Goal: Navigation & Orientation: Find specific page/section

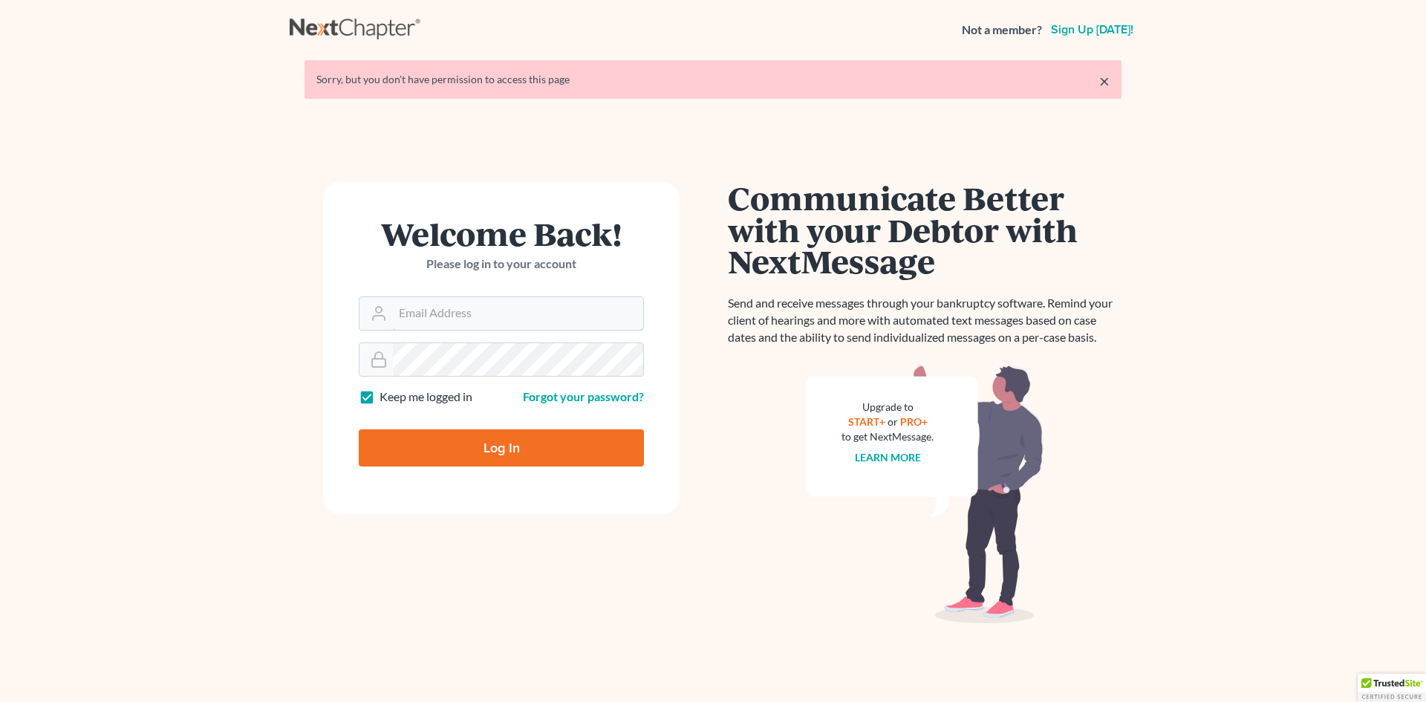
type input "[EMAIL_ADDRESS][DOMAIN_NAME]"
click at [441, 421] on div "Log In" at bounding box center [501, 441] width 285 height 49
click at [441, 433] on input "Log In" at bounding box center [501, 447] width 285 height 37
type input "Thinking..."
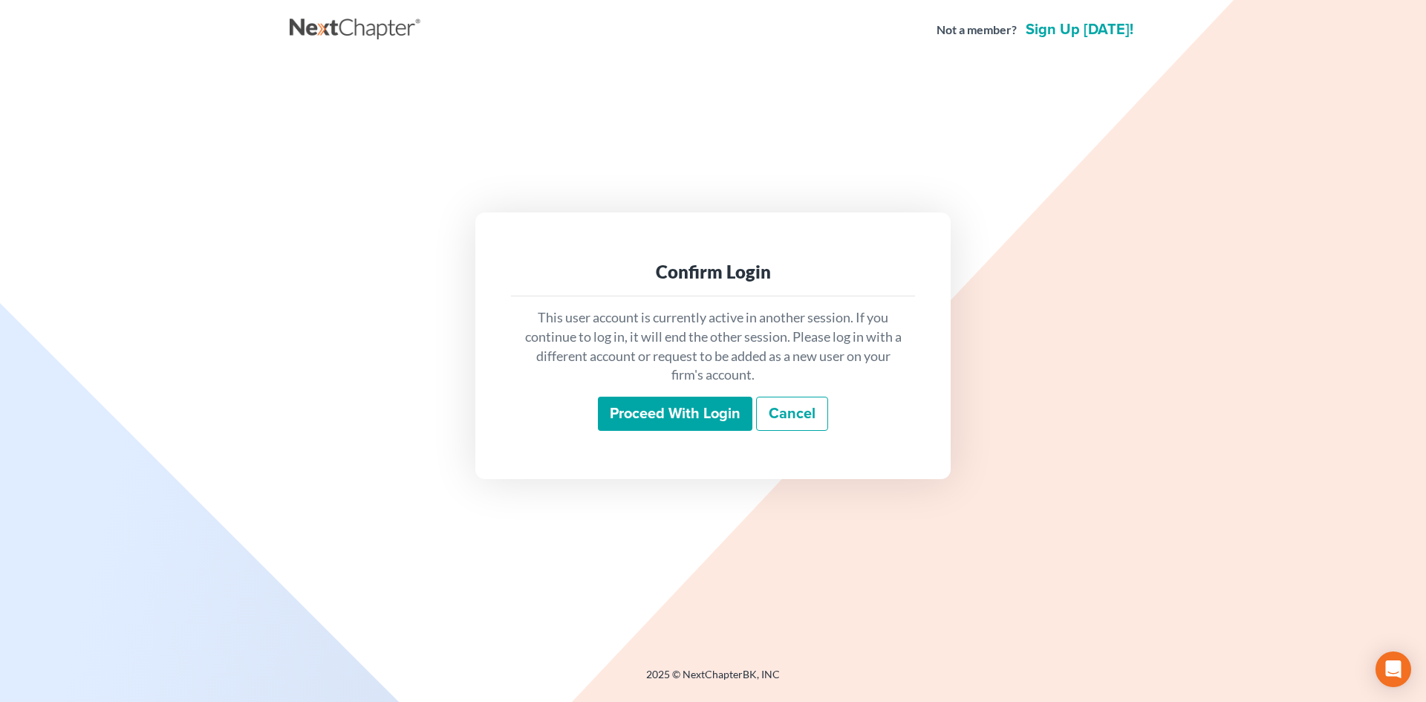
click at [729, 414] on input "Proceed with login" at bounding box center [675, 414] width 154 height 34
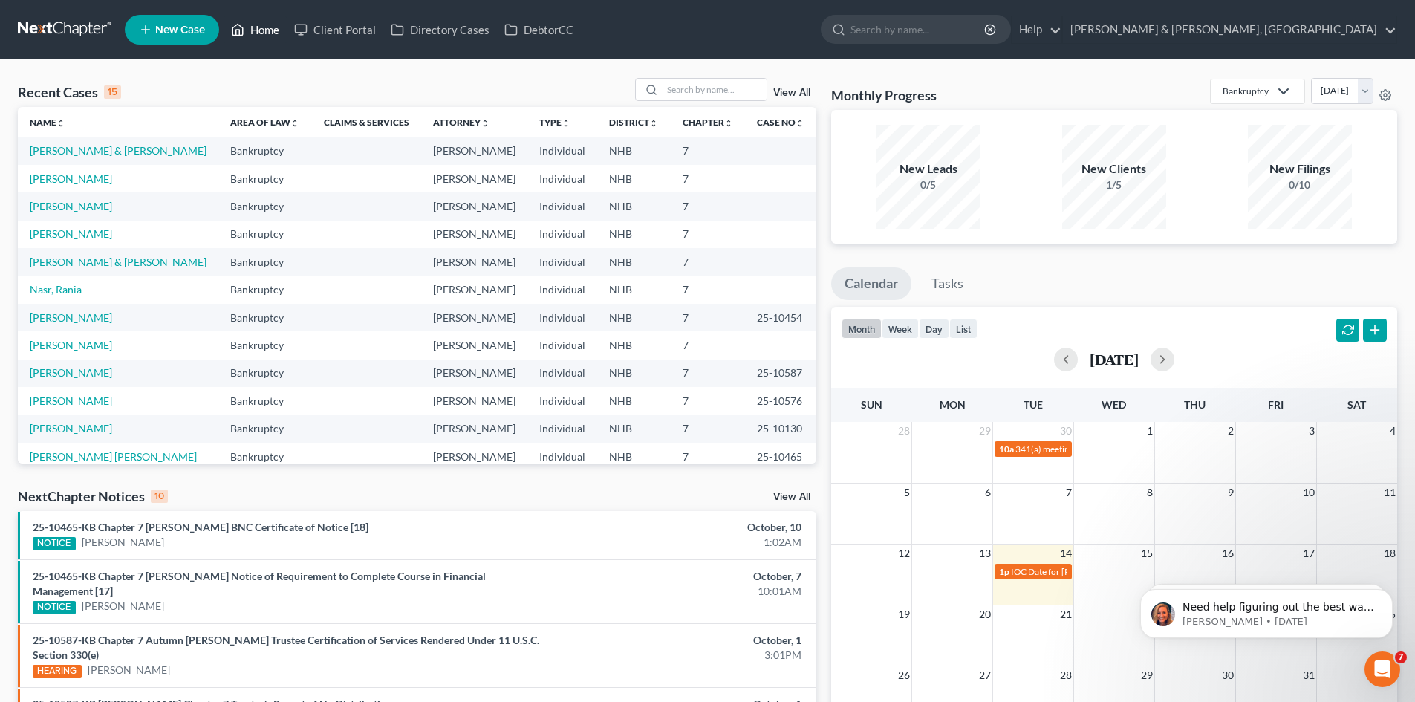
click at [258, 29] on link "Home" at bounding box center [255, 29] width 63 height 27
click at [349, 33] on link "Client Portal" at bounding box center [335, 29] width 97 height 27
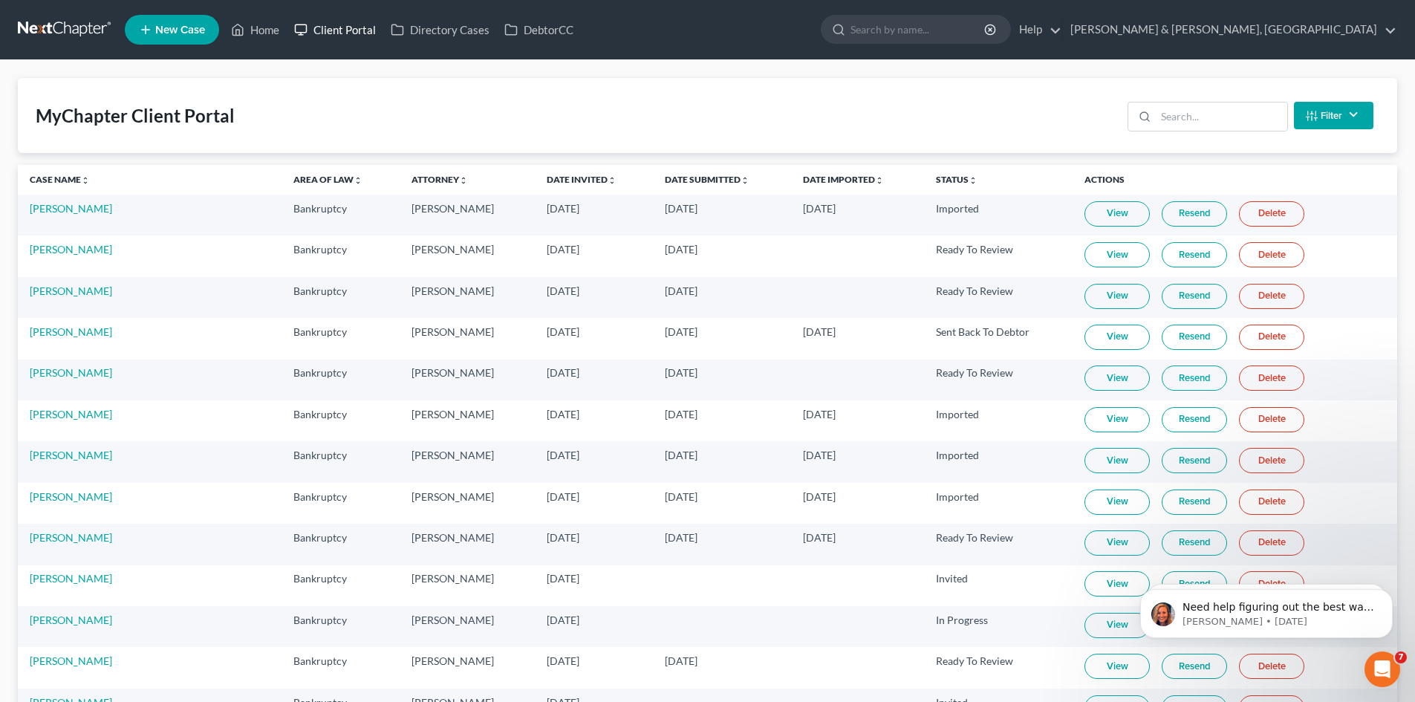
click at [326, 30] on link "Client Portal" at bounding box center [335, 29] width 97 height 27
